Goal: Find specific page/section: Find specific page/section

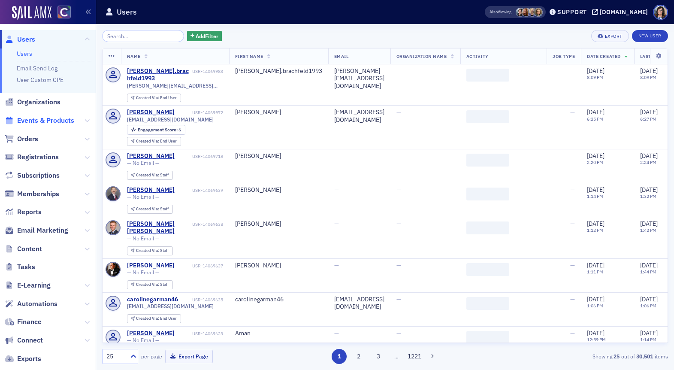
click at [59, 123] on span "Events & Products" at bounding box center [45, 120] width 57 height 9
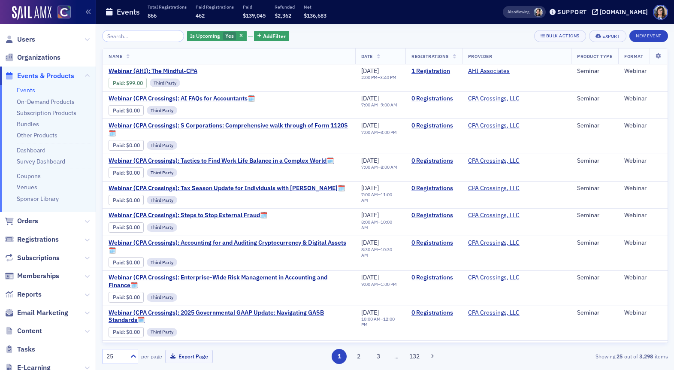
click at [141, 38] on input "search" at bounding box center [143, 36] width 82 height 12
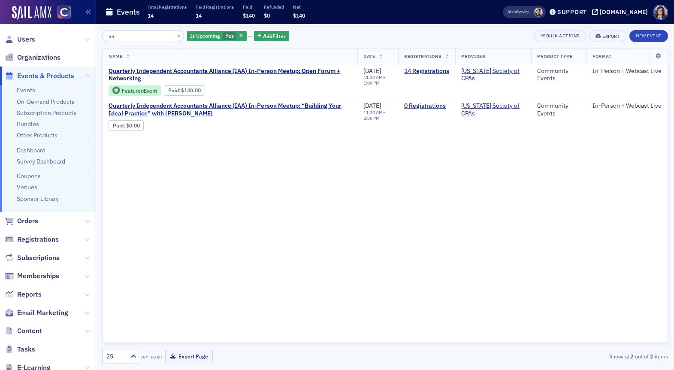
type input "iaa"
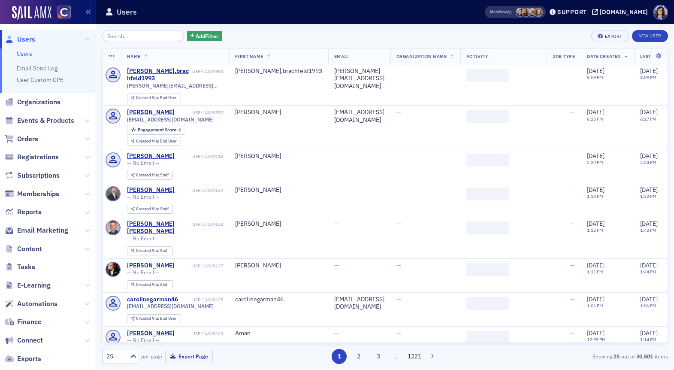
click at [144, 37] on input "search" at bounding box center [143, 36] width 82 height 12
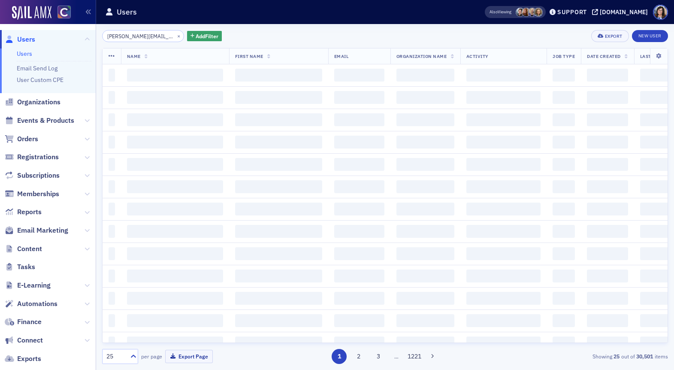
scroll to position [0, 8]
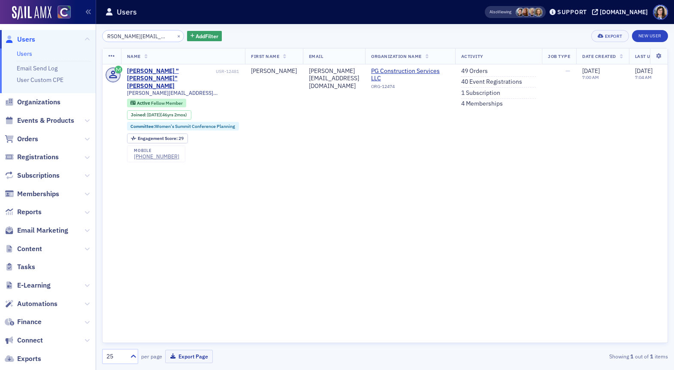
type input "[PERSON_NAME][EMAIL_ADDRESS][DOMAIN_NAME]"
